Goal: Entertainment & Leisure: Consume media (video, audio)

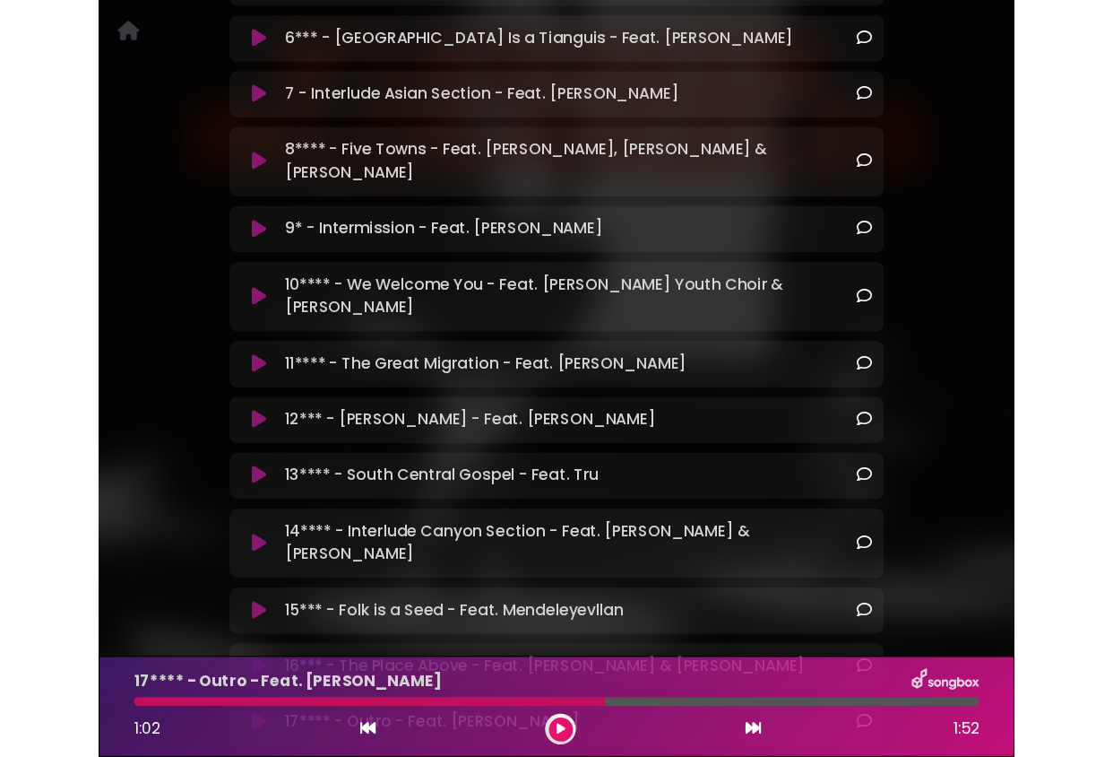
scroll to position [809, 0]
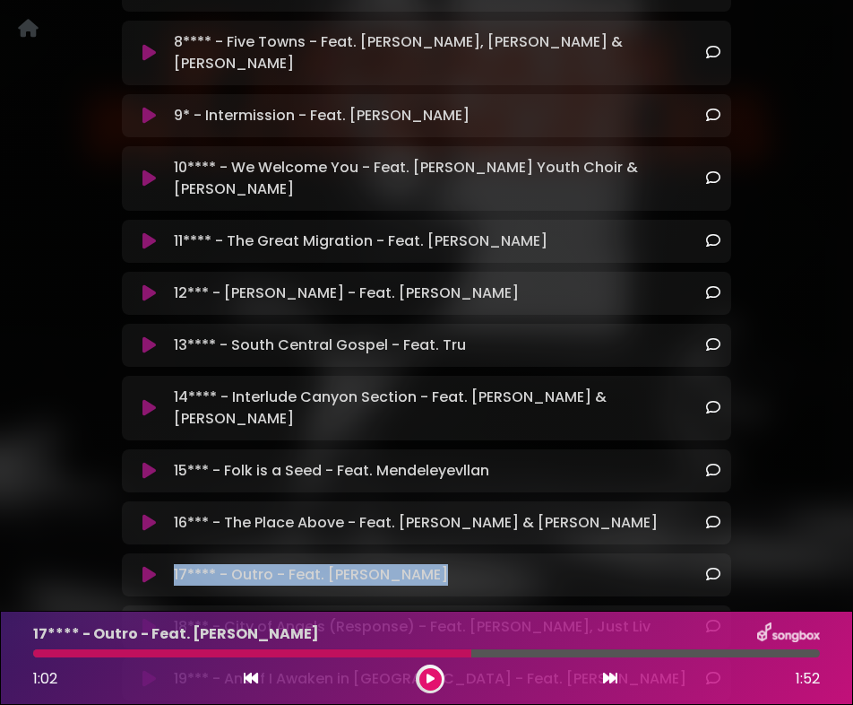
drag, startPoint x: 463, startPoint y: 516, endPoint x: 154, endPoint y: 509, distance: 309.3
click at [154, 564] on div "17**** - Outro - Feat. Sekou Andrews Loading Track..." at bounding box center [427, 575] width 588 height 22
copy div "17**** - Outro - Feat. Sekou Andrews"
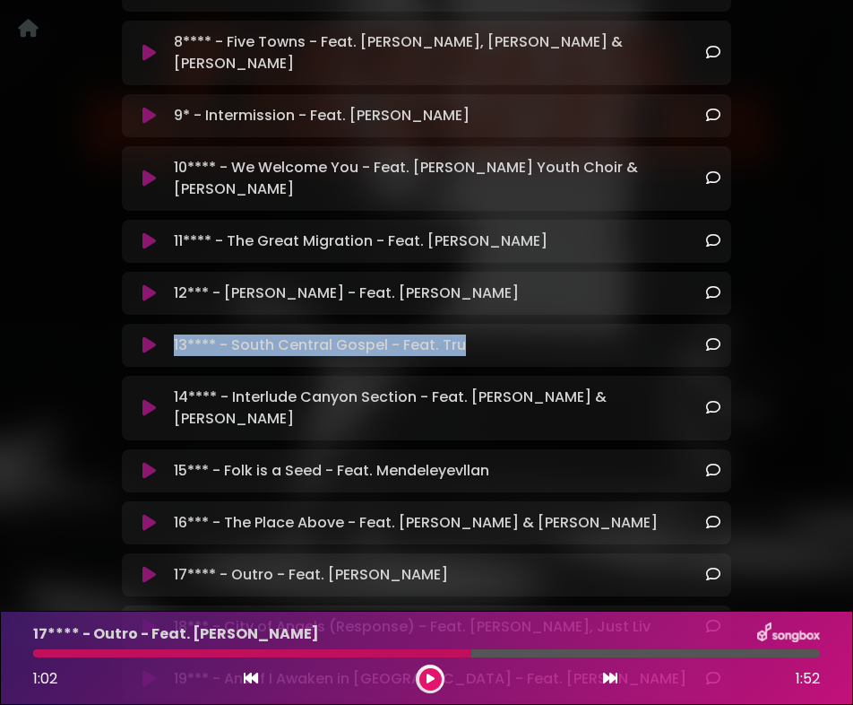
drag, startPoint x: 499, startPoint y: 285, endPoint x: 164, endPoint y: 290, distance: 335.3
click at [164, 334] on div "13**** - South Central Gospel - Feat. Tru Loading Track..." at bounding box center [427, 345] width 588 height 22
copy div "13**** - South Central Gospel - Feat. Tru"
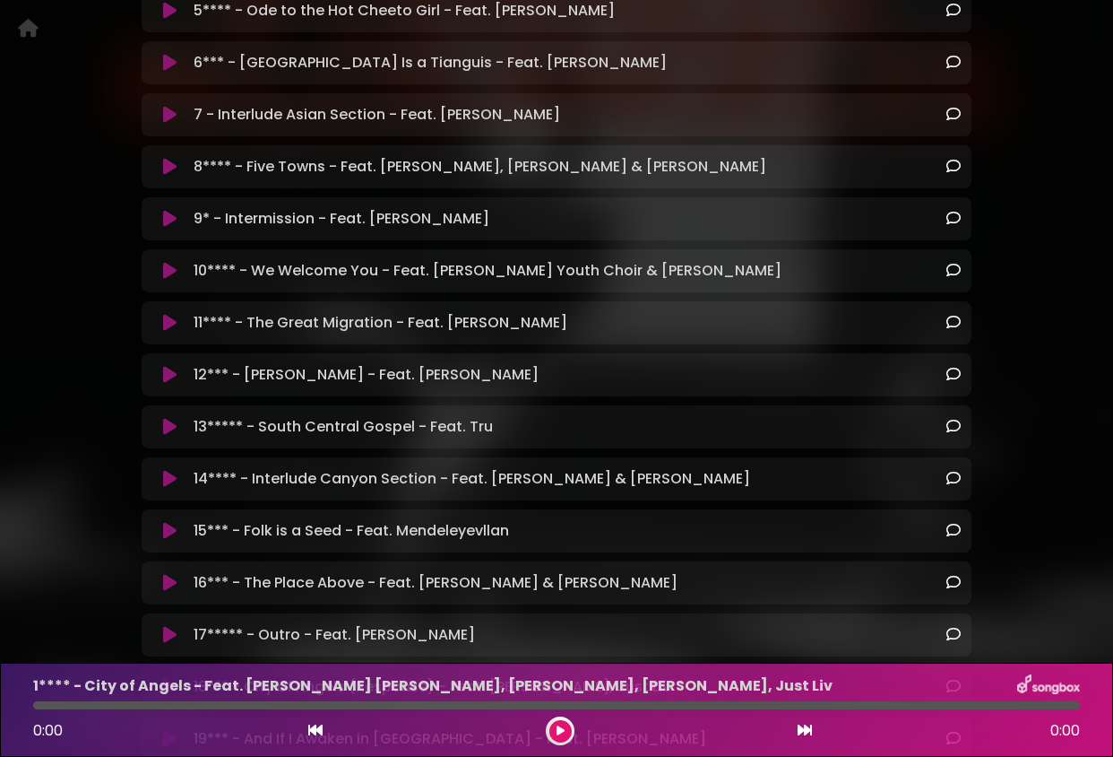
scroll to position [639, 0]
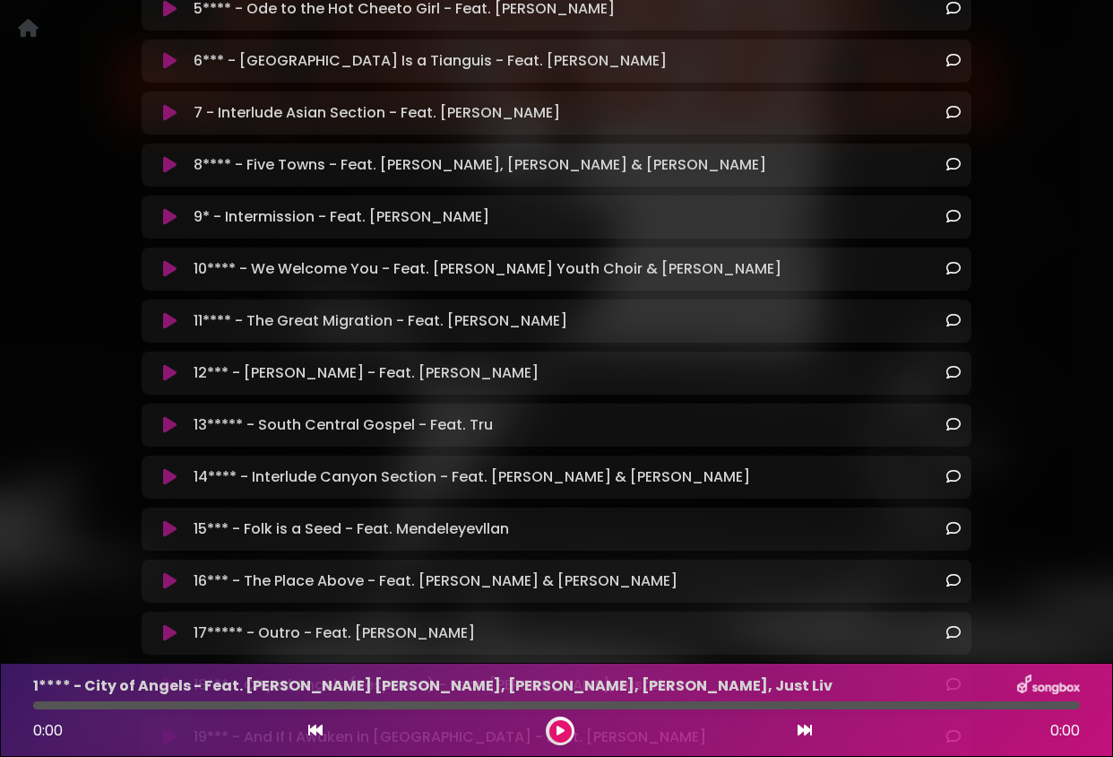
click at [172, 416] on icon at bounding box center [169, 425] width 13 height 18
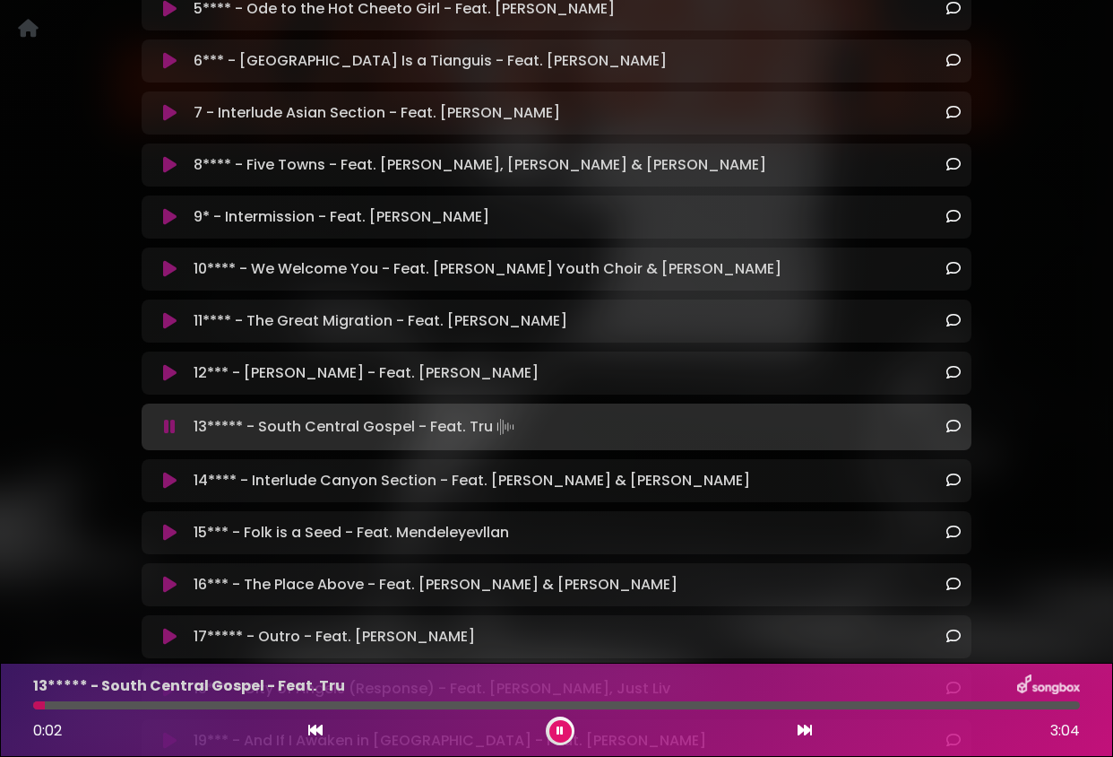
click at [172, 418] on icon at bounding box center [170, 427] width 12 height 18
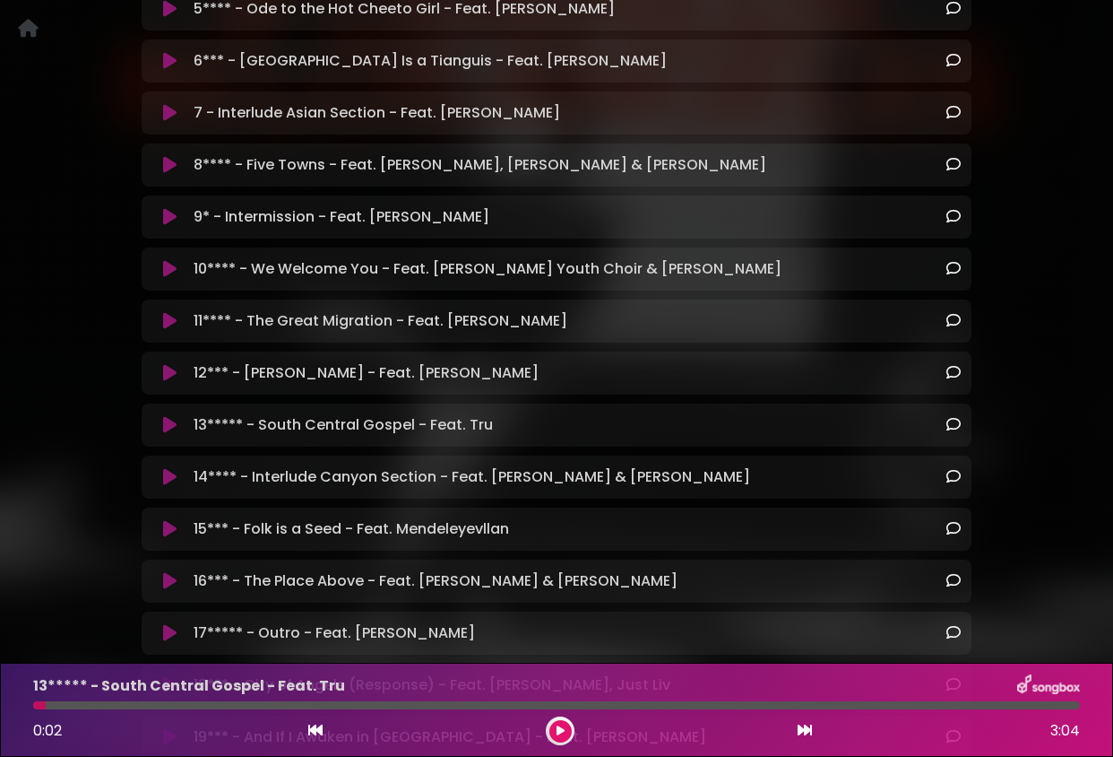
click at [550, 736] on button at bounding box center [560, 731] width 22 height 22
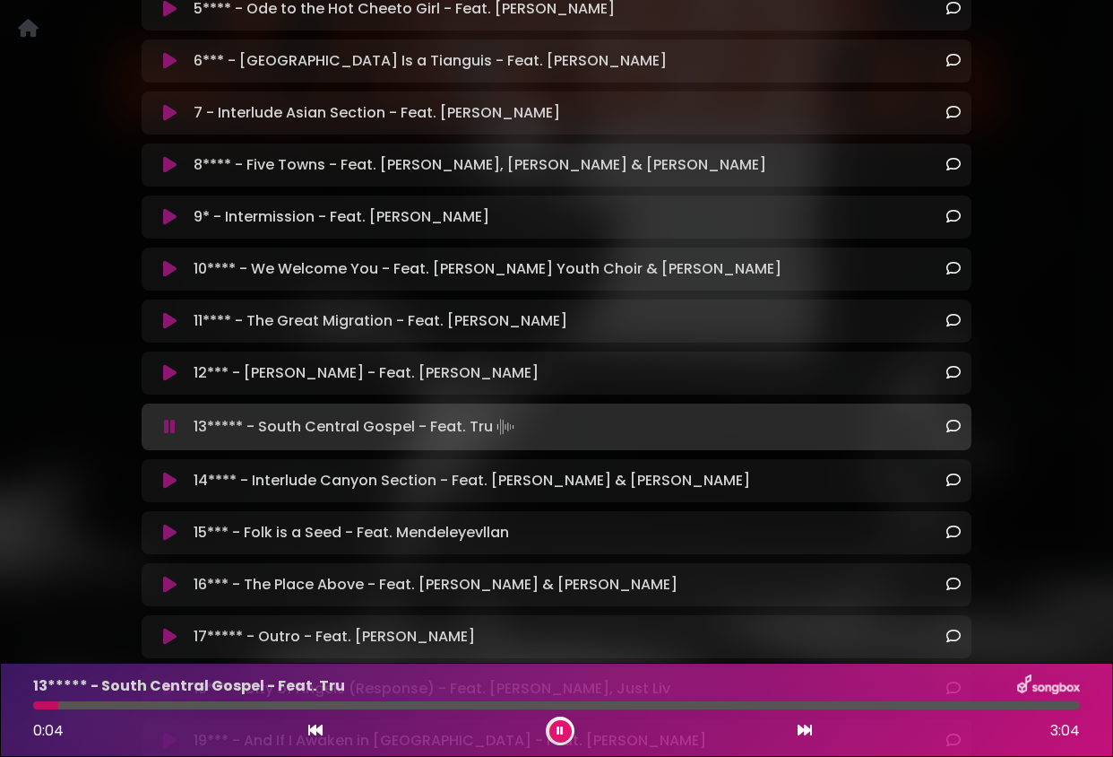
click at [897, 705] on div at bounding box center [556, 705] width 1047 height 8
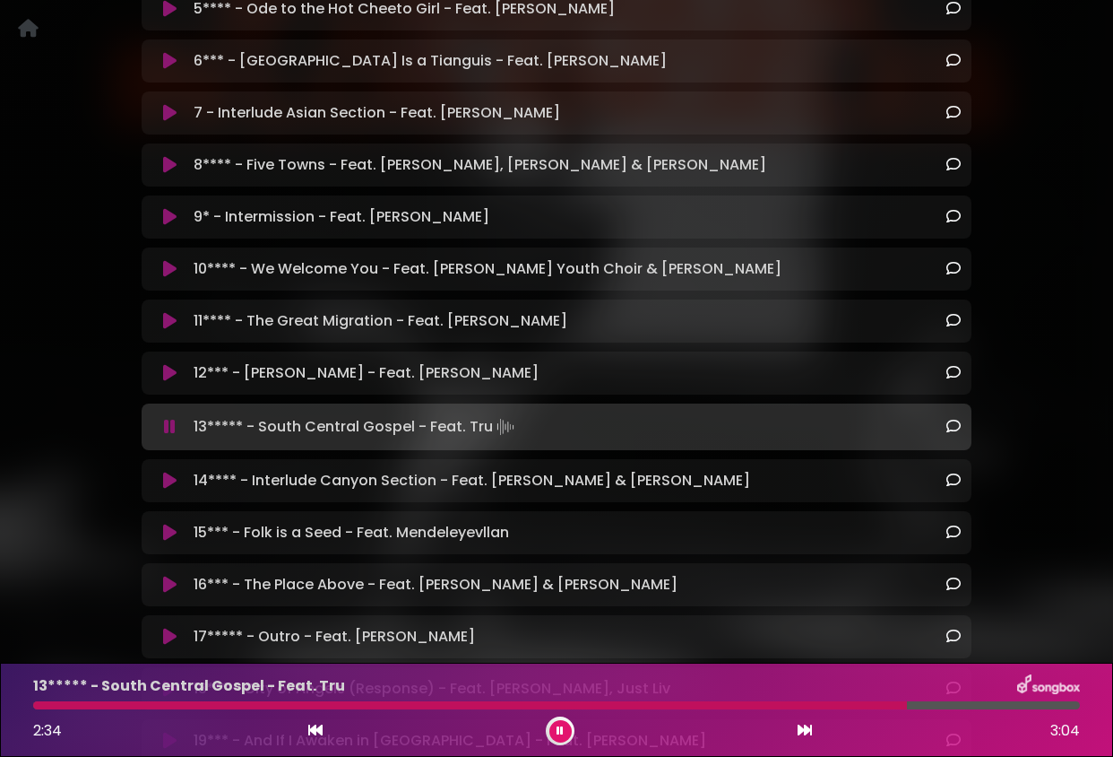
click at [930, 707] on div at bounding box center [556, 705] width 1047 height 8
click at [960, 709] on div "13***** - South Central Gospel - Feat. Tru 2:39 3:04" at bounding box center [556, 709] width 1068 height 71
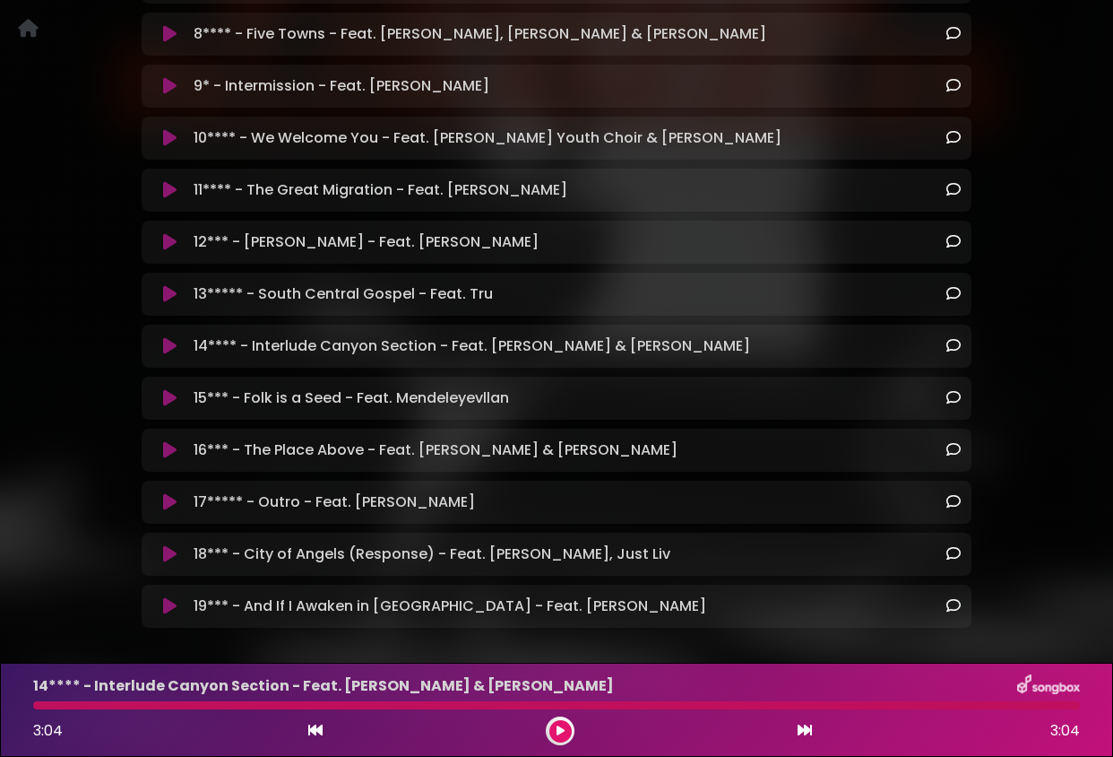
scroll to position [813, 0]
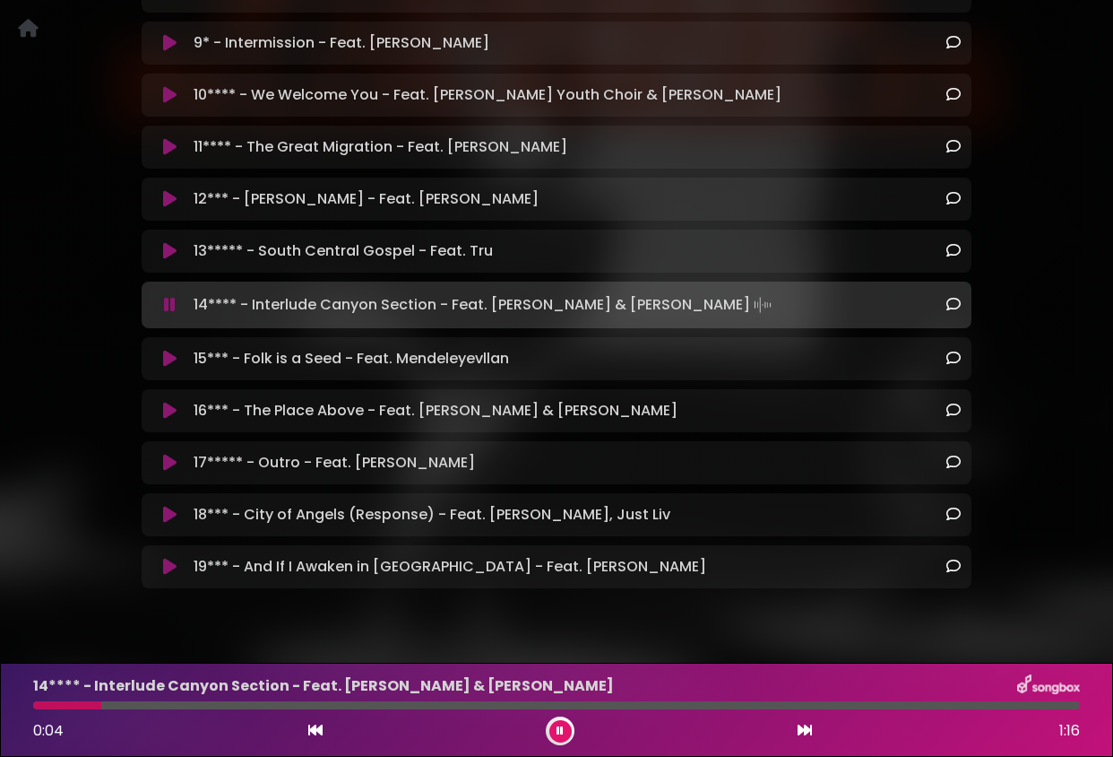
click at [167, 454] on icon at bounding box center [169, 463] width 13 height 18
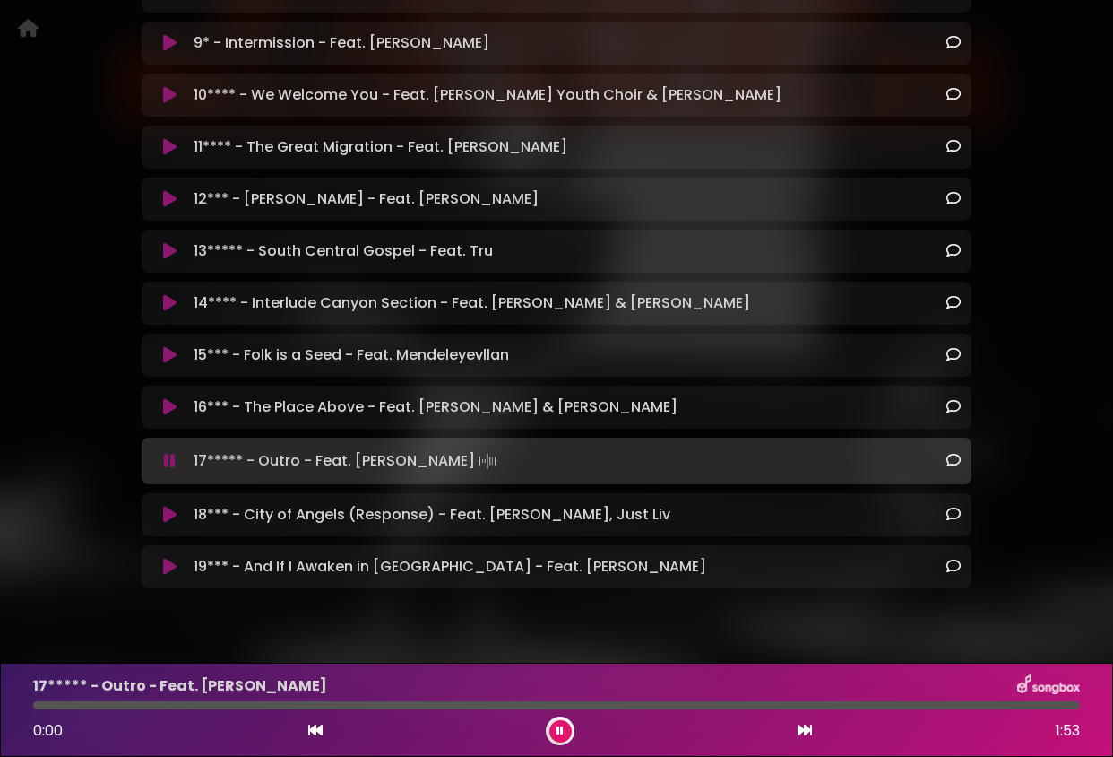
click at [558, 732] on icon at bounding box center [560, 730] width 7 height 11
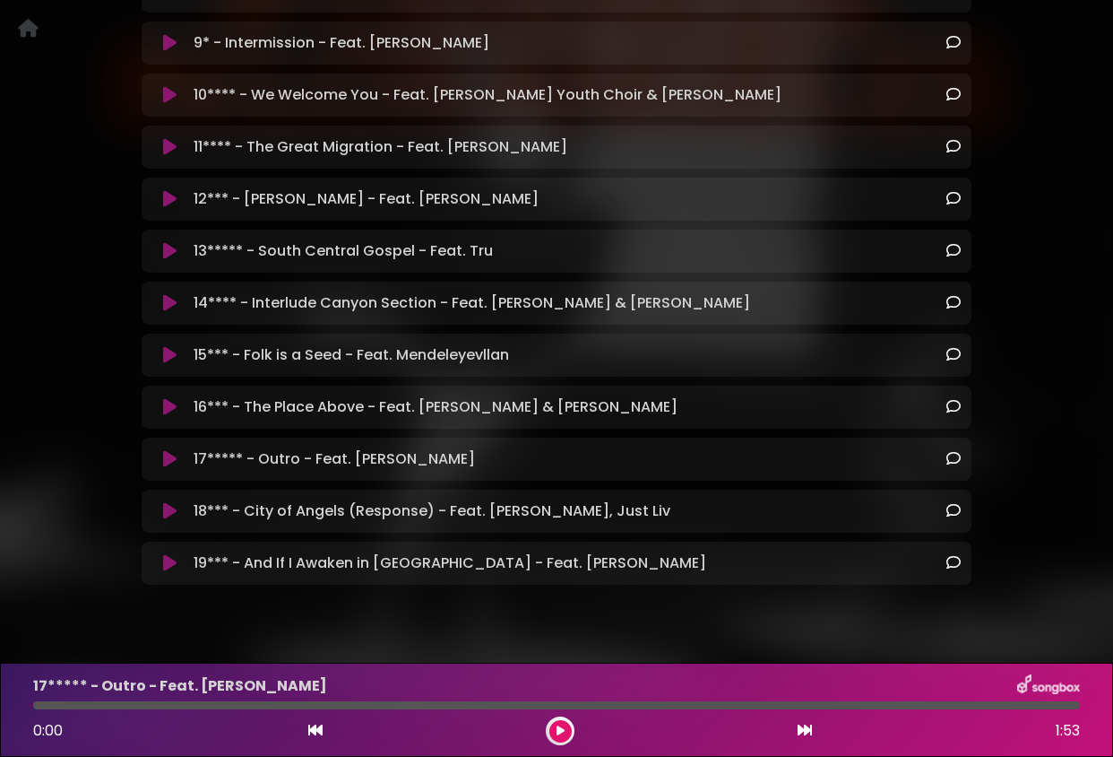
click at [558, 732] on icon at bounding box center [561, 730] width 8 height 11
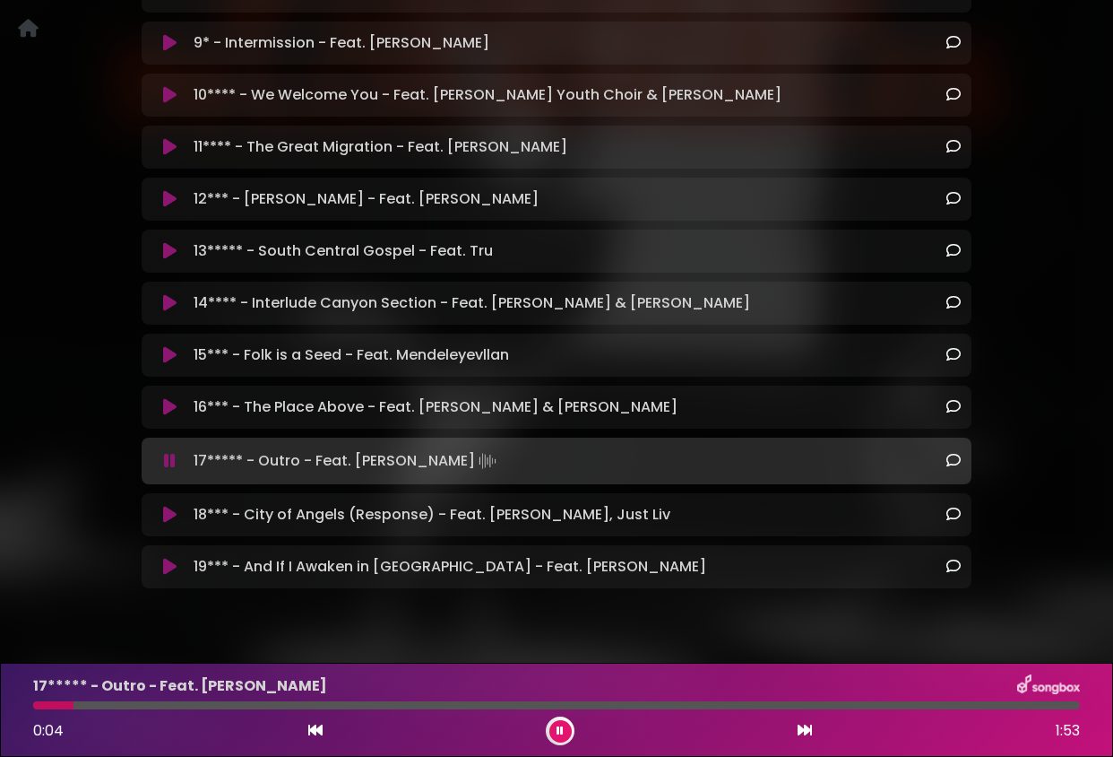
click at [376, 707] on div at bounding box center [556, 705] width 1047 height 8
click at [306, 707] on div at bounding box center [210, 705] width 355 height 8
click at [711, 708] on div at bounding box center [556, 705] width 1047 height 8
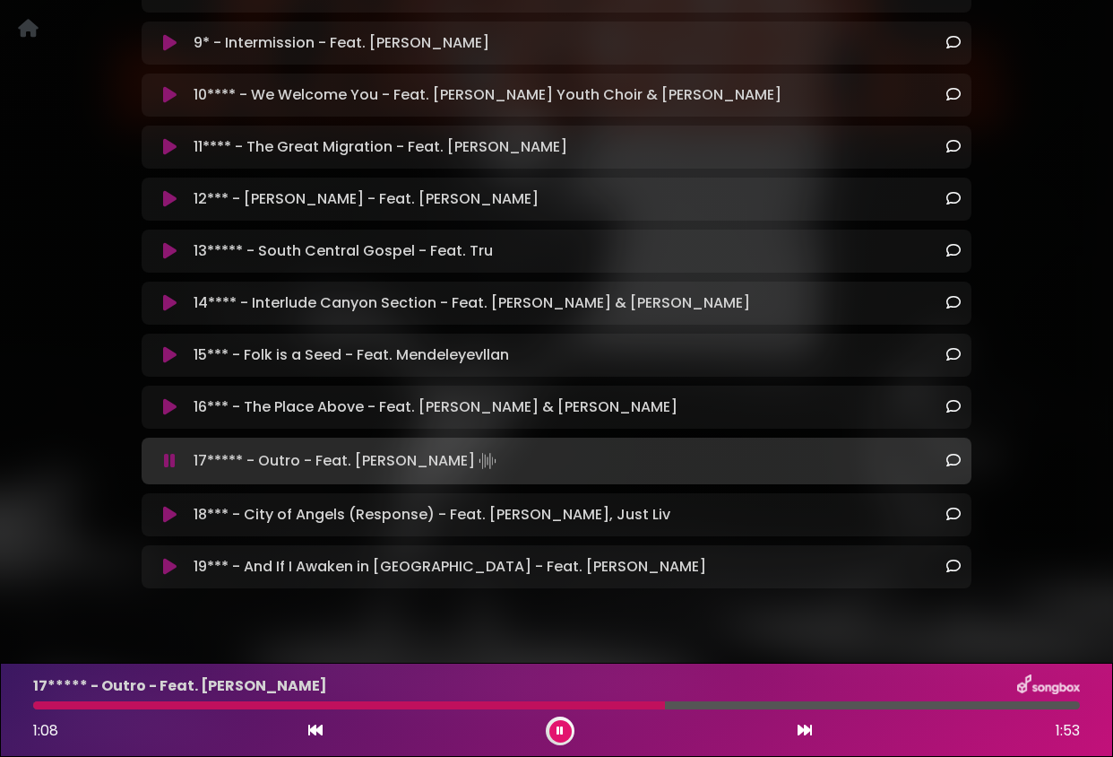
click at [664, 707] on div at bounding box center [556, 705] width 1047 height 8
click at [629, 706] on div at bounding box center [351, 705] width 637 height 8
click at [617, 705] on div at bounding box center [358, 705] width 651 height 8
click at [614, 705] on div at bounding box center [385, 705] width 705 height 8
click at [562, 733] on icon at bounding box center [560, 730] width 7 height 11
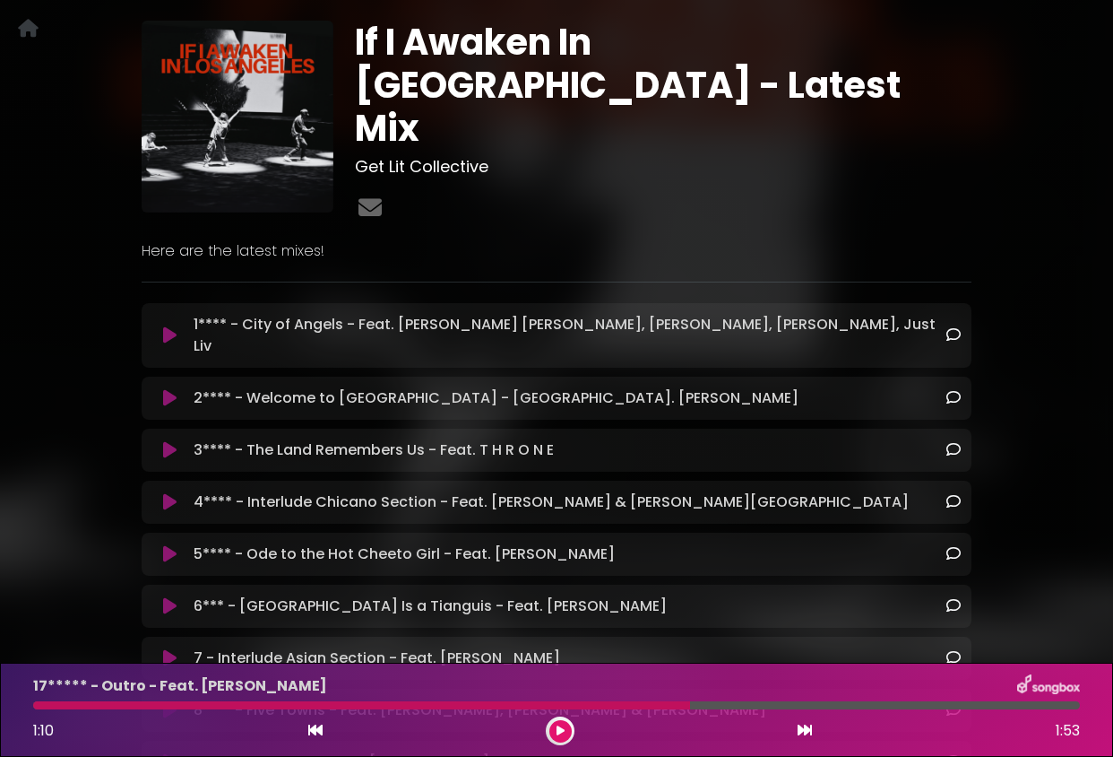
scroll to position [88, 0]
